Goal: Check status

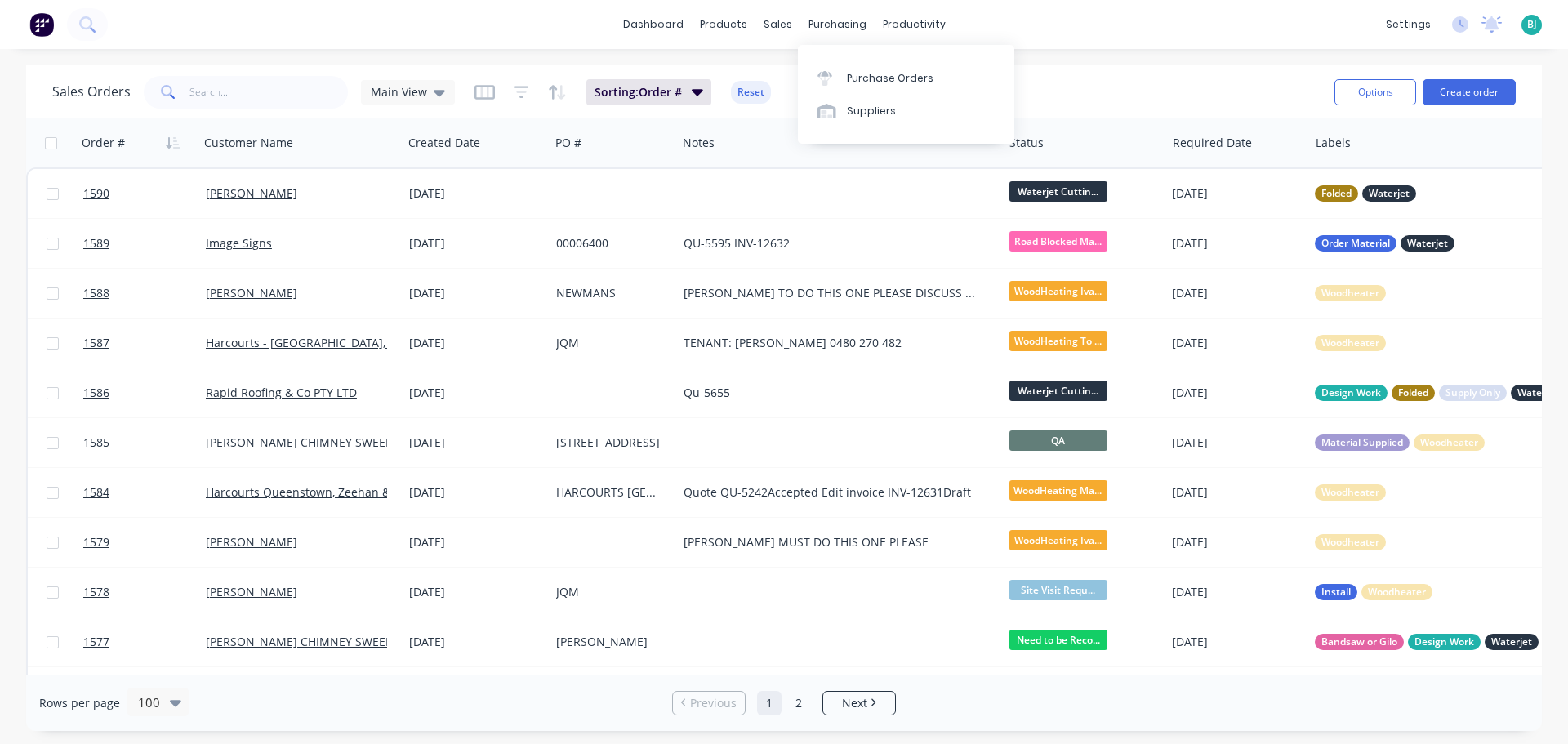
click at [800, 28] on div "purchasing" at bounding box center [837, 24] width 74 height 25
click at [785, 25] on div "sales" at bounding box center [777, 24] width 45 height 25
click at [809, 73] on div "Sales Orders" at bounding box center [837, 78] width 67 height 15
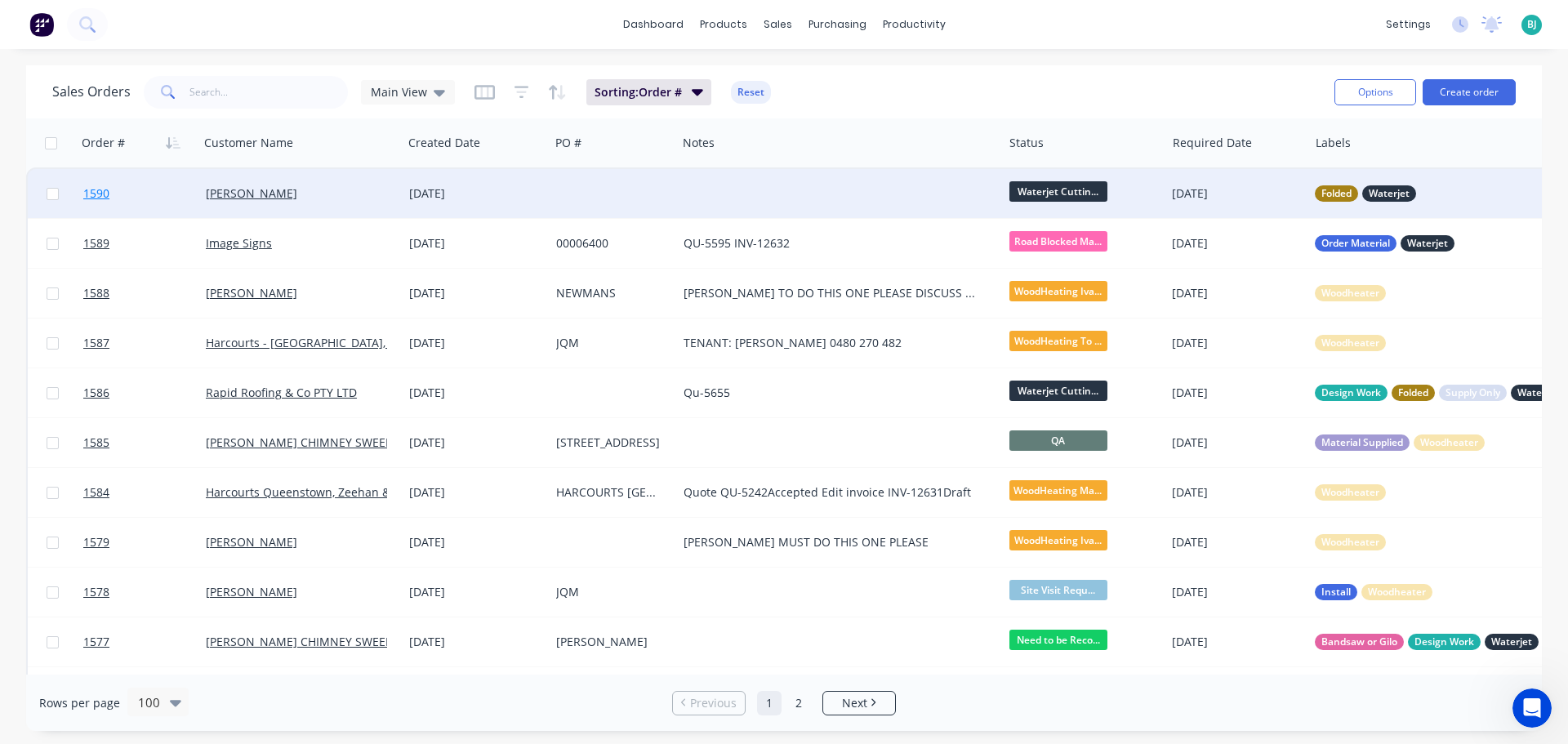
click at [162, 195] on link "1590" at bounding box center [144, 192] width 123 height 49
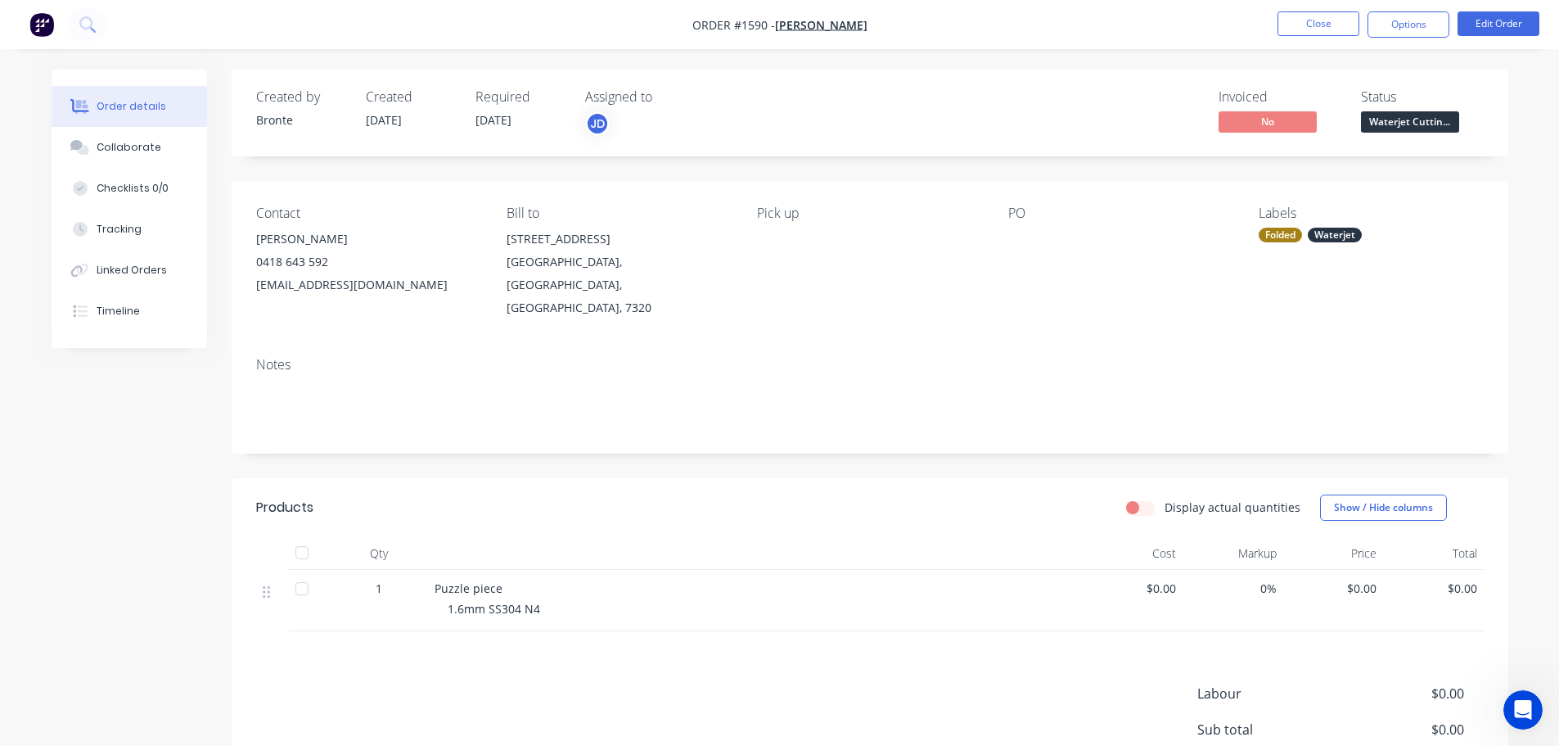
click at [1416, 130] on span "Waterjet Cuttin..." at bounding box center [1410, 121] width 98 height 20
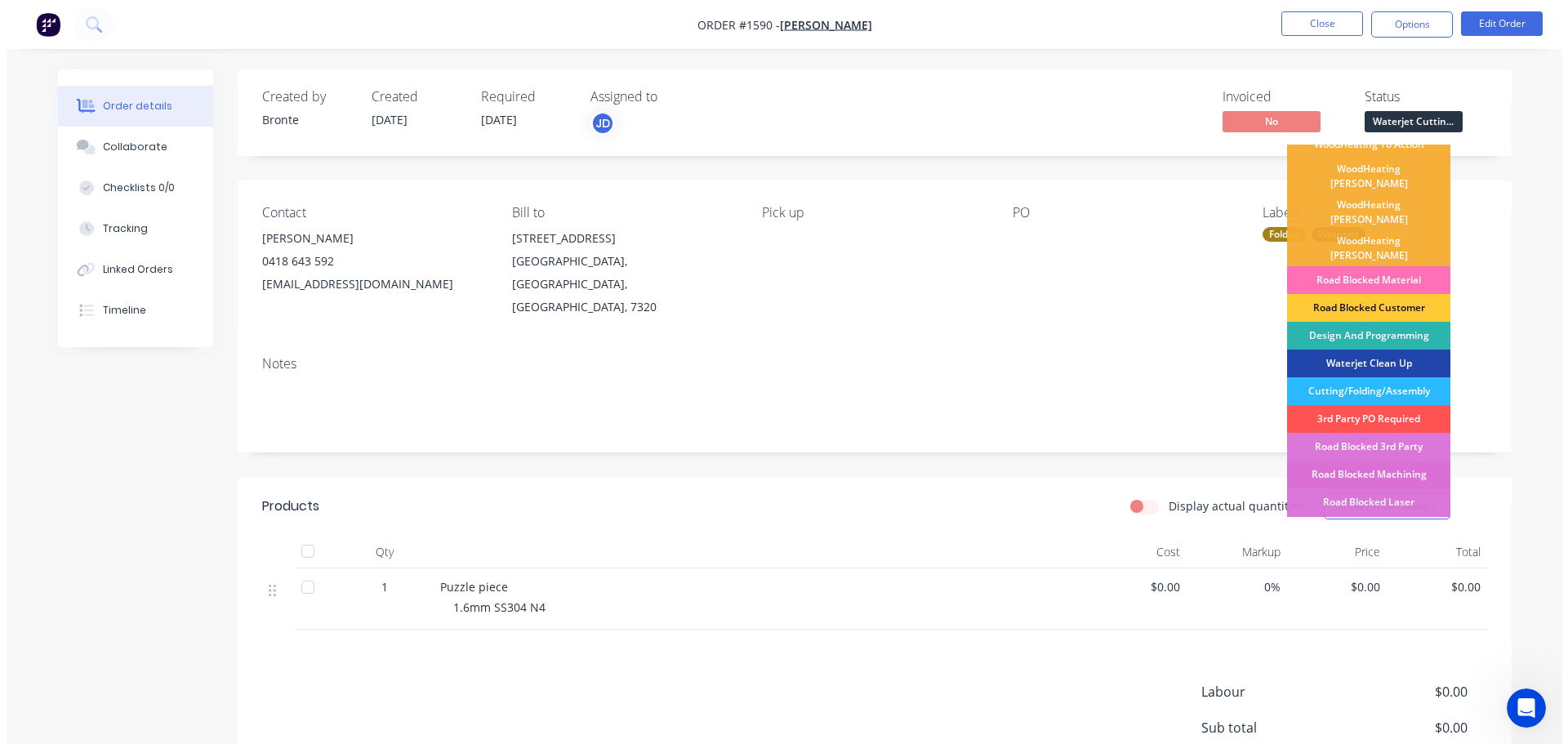
scroll to position [245, 0]
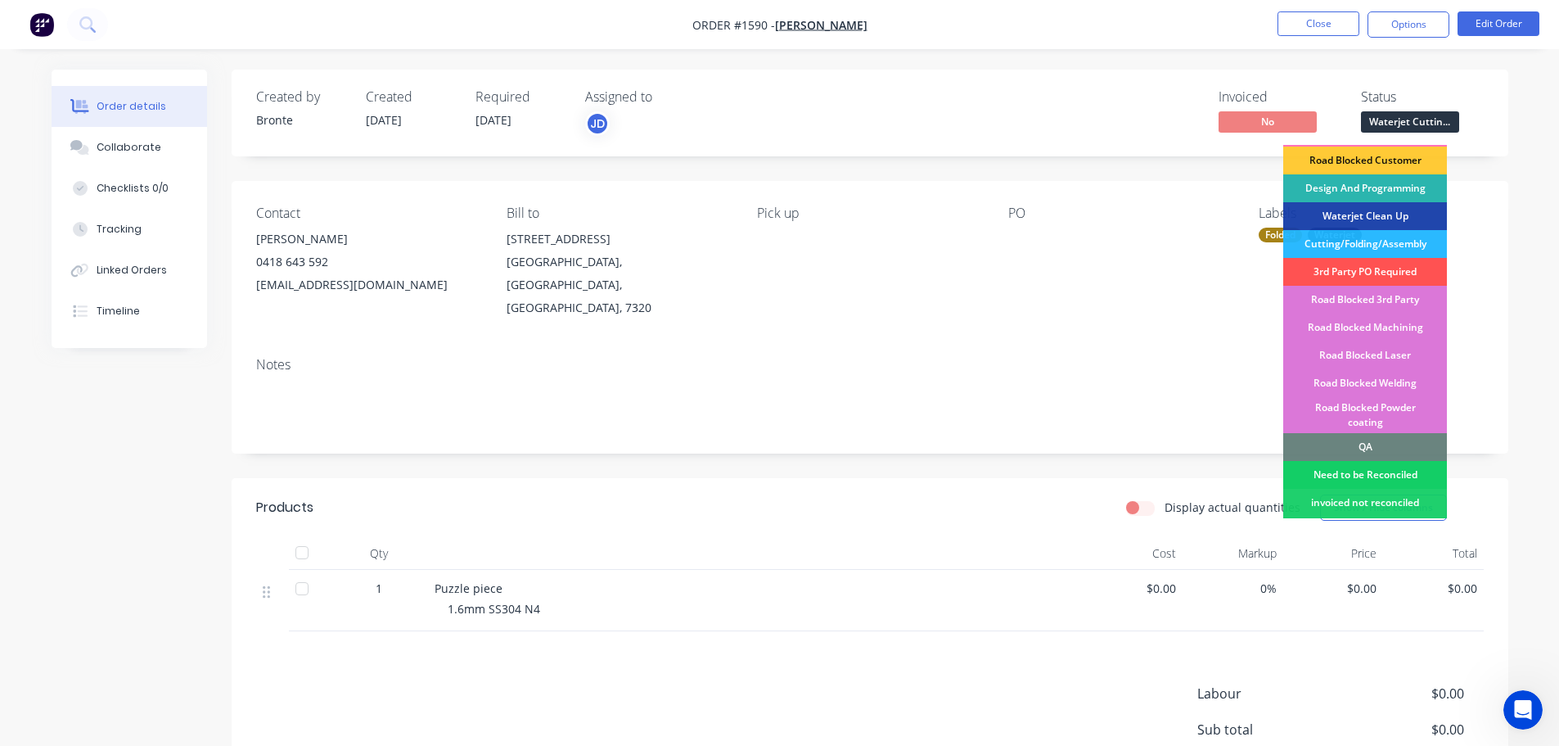
click at [1399, 461] on div "Need to be Reconciled" at bounding box center [1365, 475] width 164 height 28
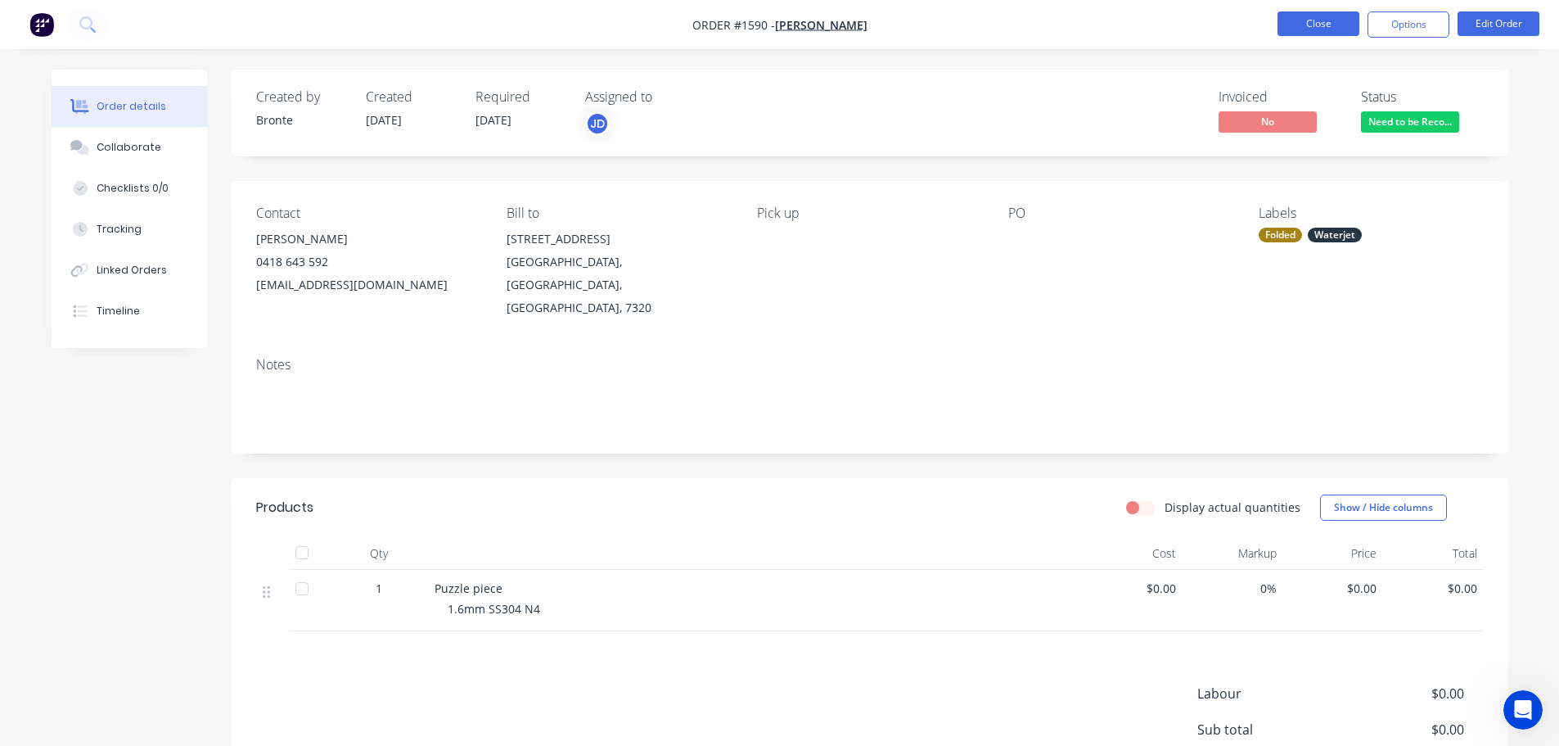
click at [1328, 24] on button "Close" at bounding box center [1319, 23] width 82 height 25
